Goal: Task Accomplishment & Management: Manage account settings

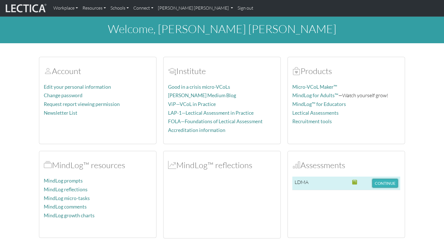
click at [384, 179] on button "CONTINUE" at bounding box center [385, 183] width 26 height 9
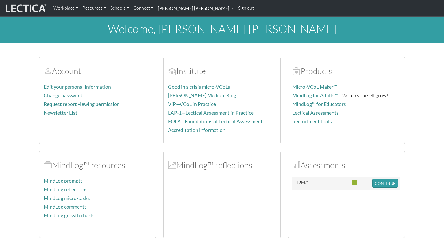
click at [164, 8] on link "[PERSON_NAME] [PERSON_NAME]" at bounding box center [196, 8] width 80 height 12
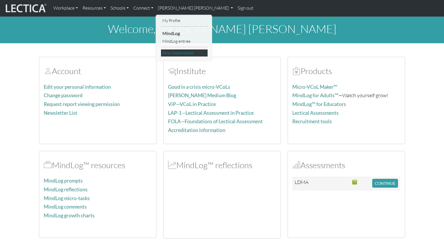
click at [165, 50] on link "Stop impersonate" at bounding box center [184, 52] width 47 height 7
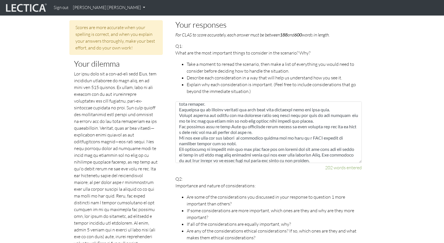
scroll to position [27, 0]
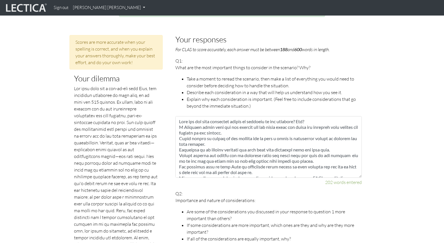
scroll to position [0, 0]
